Goal: Task Accomplishment & Management: Complete application form

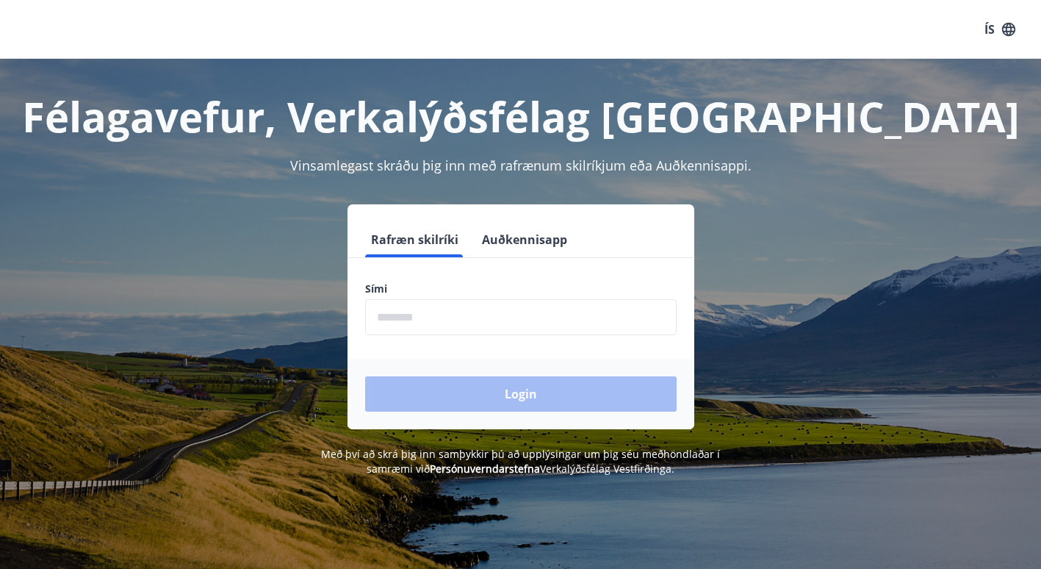
click at [406, 316] on input "phone" at bounding box center [520, 317] width 311 height 36
type input "********"
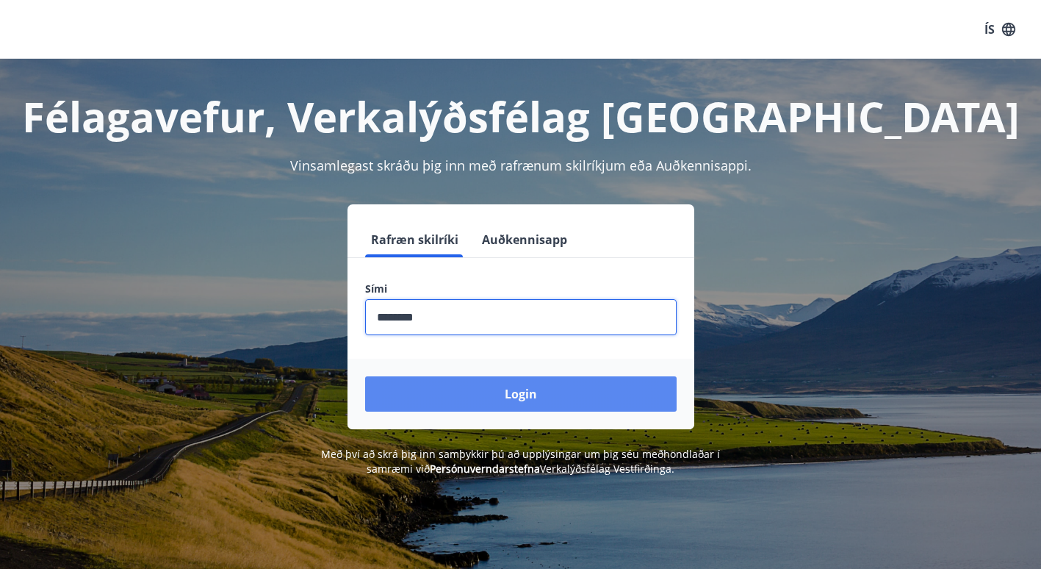
click at [521, 392] on button "Login" at bounding box center [520, 393] width 311 height 35
